Goal: Information Seeking & Learning: Learn about a topic

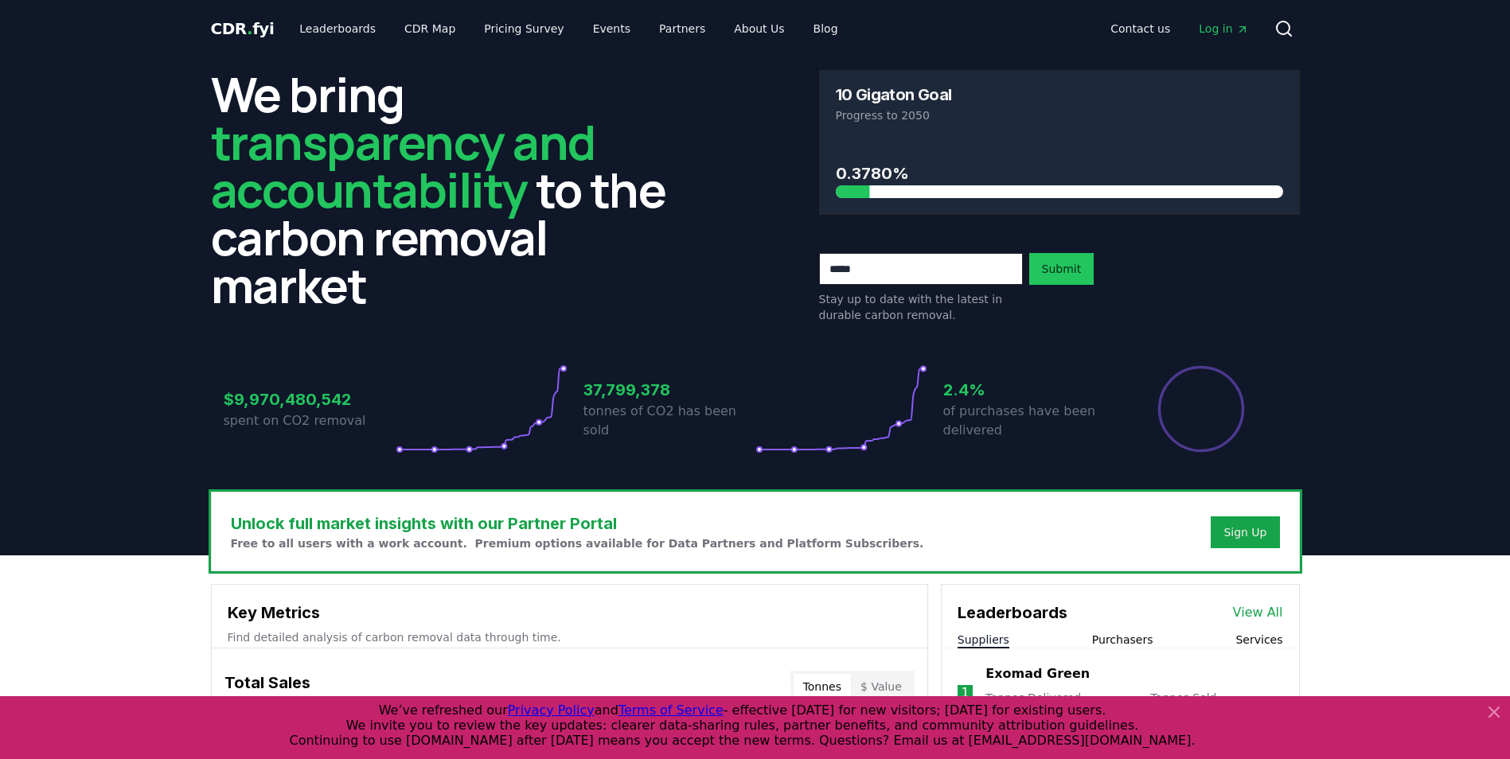
click at [1490, 715] on icon at bounding box center [1494, 712] width 19 height 19
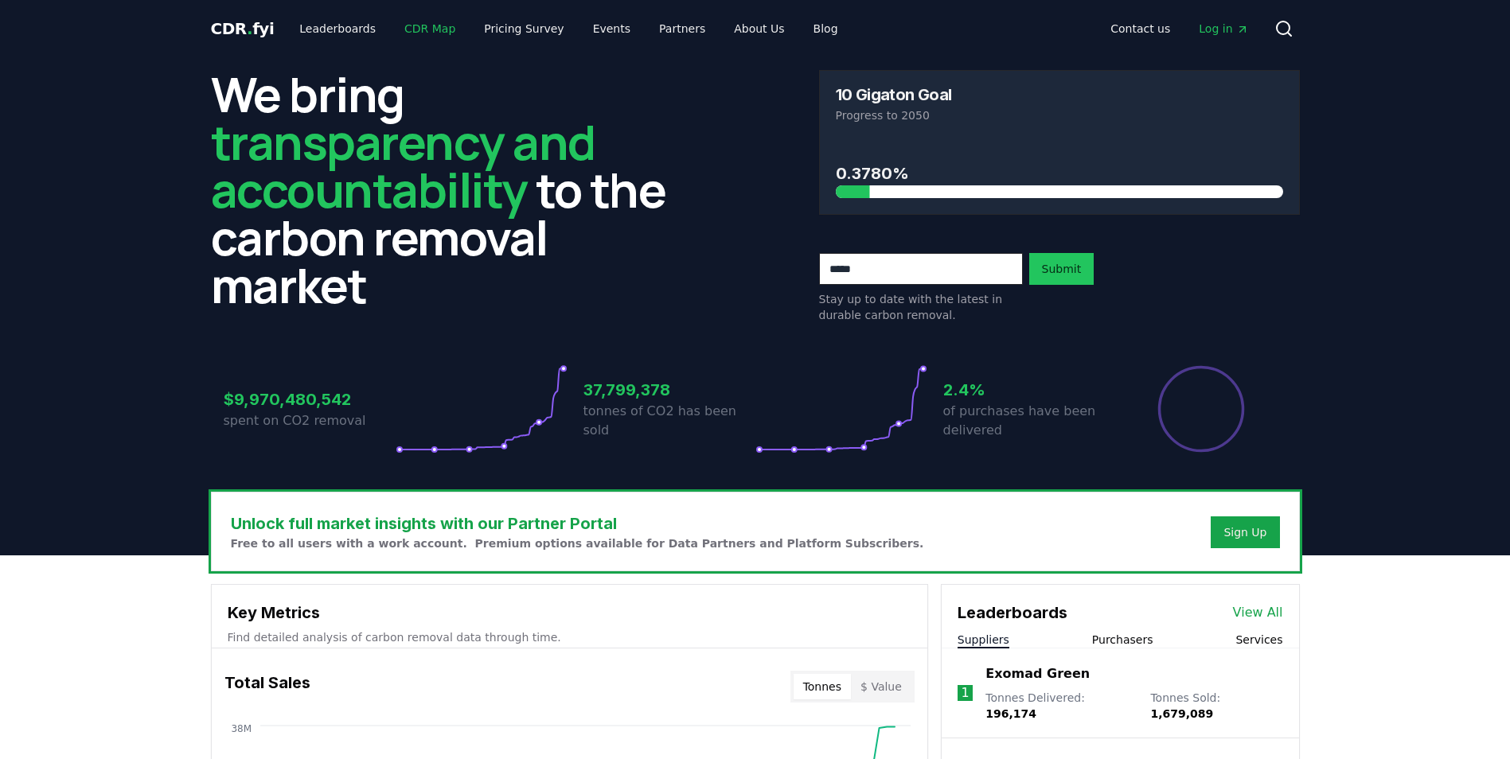
click at [415, 26] on link "CDR Map" at bounding box center [430, 28] width 76 height 29
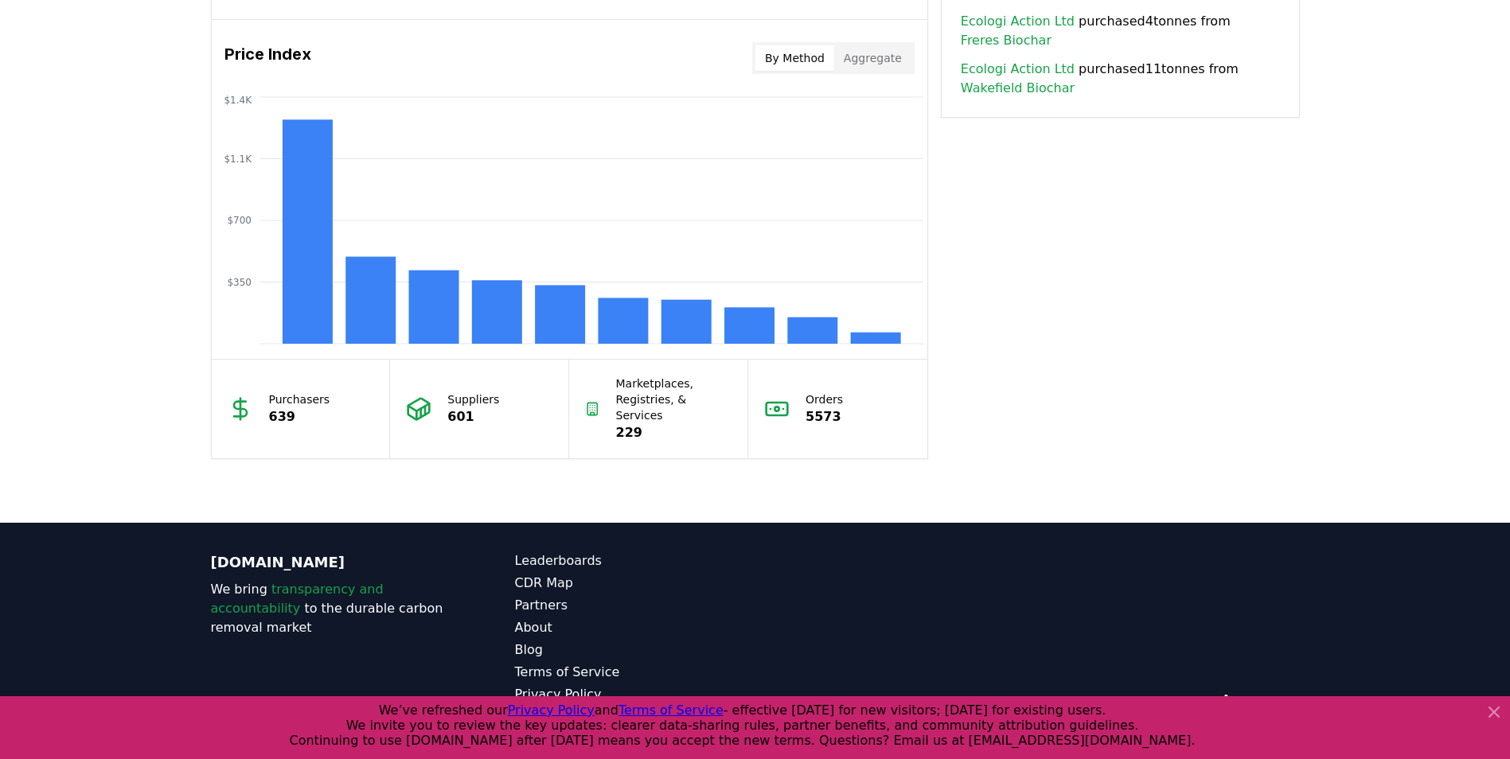
scroll to position [1310, 0]
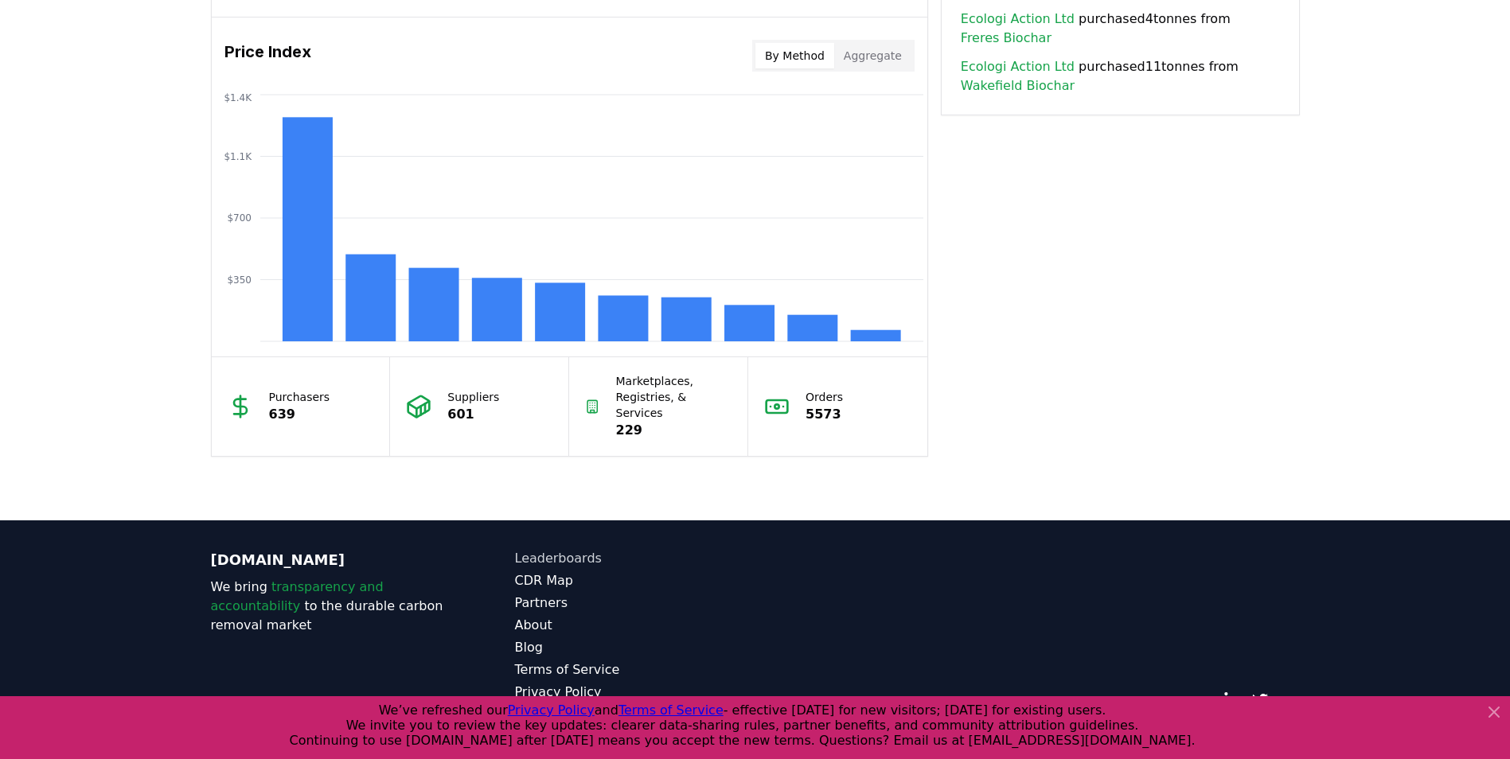
click at [537, 549] on link "Leaderboards" at bounding box center [635, 558] width 240 height 19
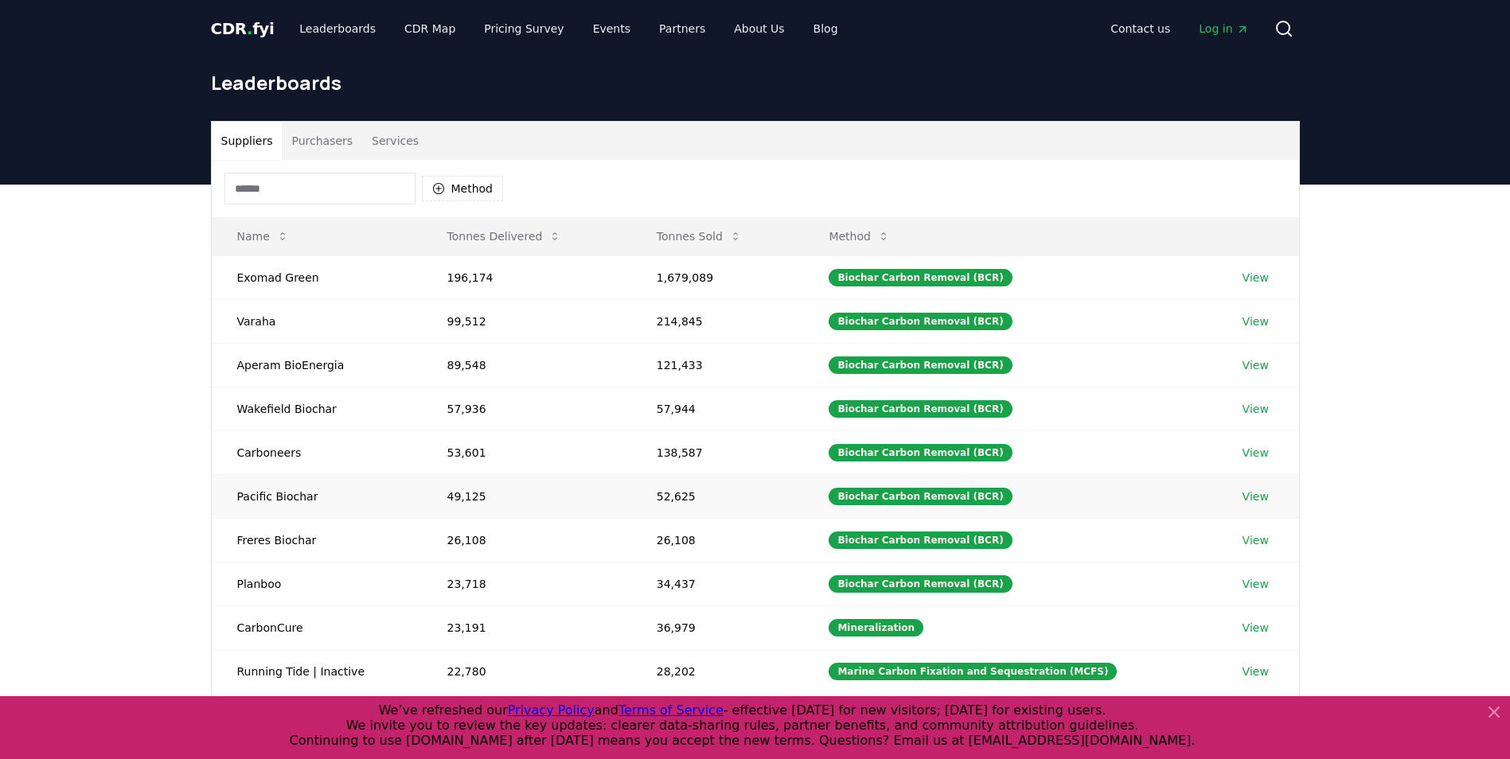
click at [1255, 494] on link "View" at bounding box center [1256, 497] width 26 height 16
